Goal: Information Seeking & Learning: Learn about a topic

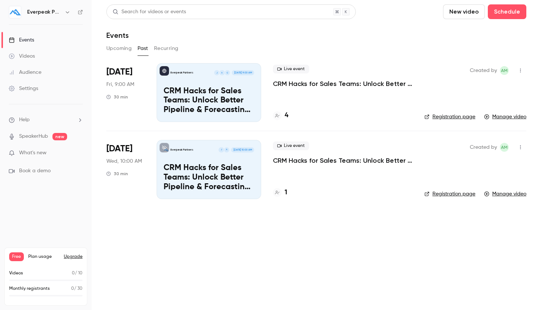
click at [293, 88] on div "Live event CRM Hacks for Sales Teams: Unlock Better Pipeline & Forecasting Fast…" at bounding box center [343, 92] width 140 height 59
click at [295, 87] on p "CRM Hacks for Sales Teams: Unlock Better Pipeline & Forecasting Fast" at bounding box center [343, 83] width 140 height 9
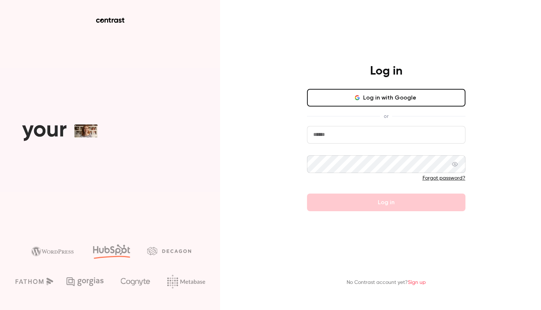
click at [343, 138] on input "email" at bounding box center [386, 135] width 159 height 18
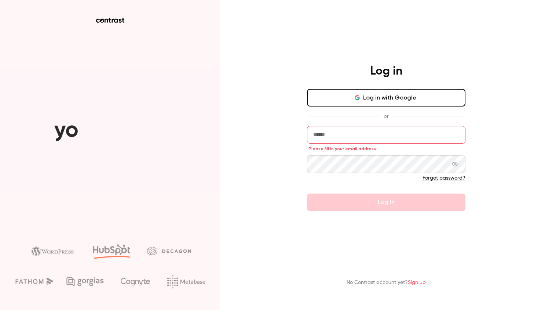
type input "**********"
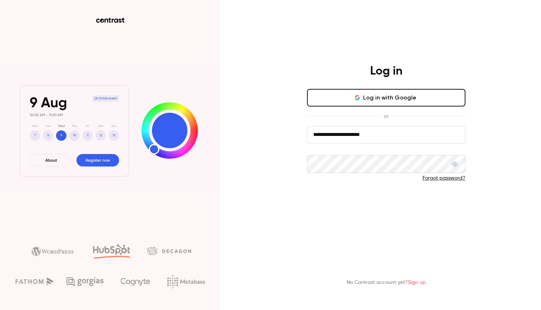
click at [388, 205] on button "Log in" at bounding box center [386, 202] width 159 height 18
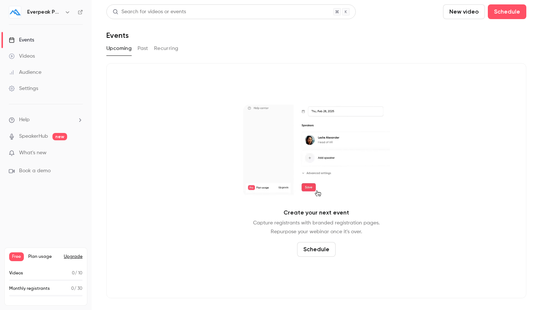
click at [142, 50] on button "Past" at bounding box center [143, 49] width 11 height 12
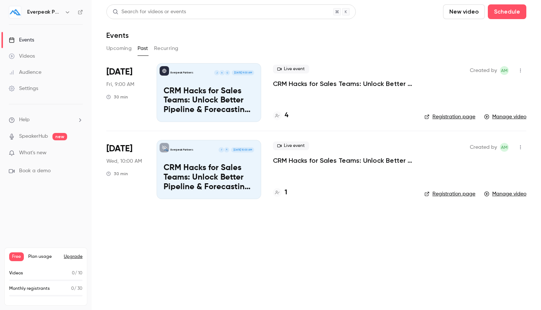
click at [325, 83] on p "CRM Hacks for Sales Teams: Unlock Better Pipeline & Forecasting Fast" at bounding box center [343, 83] width 140 height 9
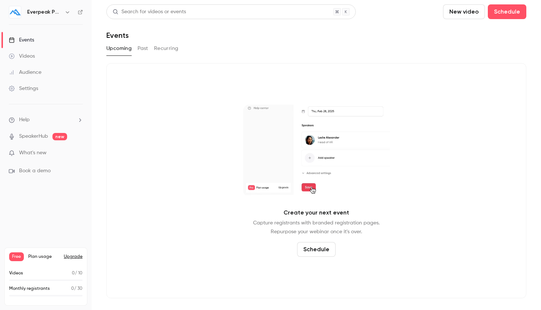
click at [26, 59] on div "Videos" at bounding box center [22, 55] width 26 height 7
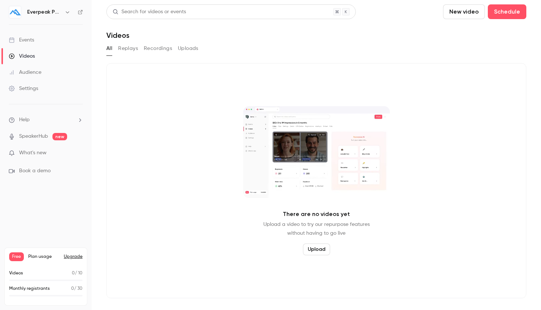
click at [152, 50] on button "Recordings" at bounding box center [158, 49] width 28 height 12
click at [192, 47] on button "Uploads" at bounding box center [188, 49] width 21 height 12
click at [135, 50] on button "Replays" at bounding box center [128, 49] width 20 height 12
click at [36, 40] on link "Events" at bounding box center [46, 40] width 92 height 16
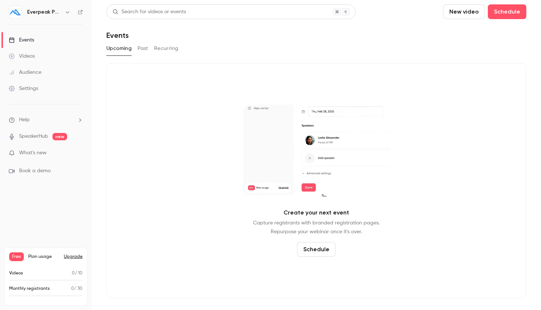
click at [147, 49] on button "Past" at bounding box center [143, 49] width 11 height 12
